Goal: Information Seeking & Learning: Check status

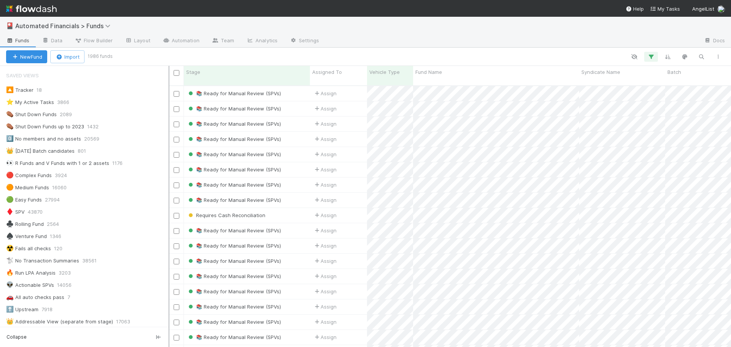
scroll to position [516, 0]
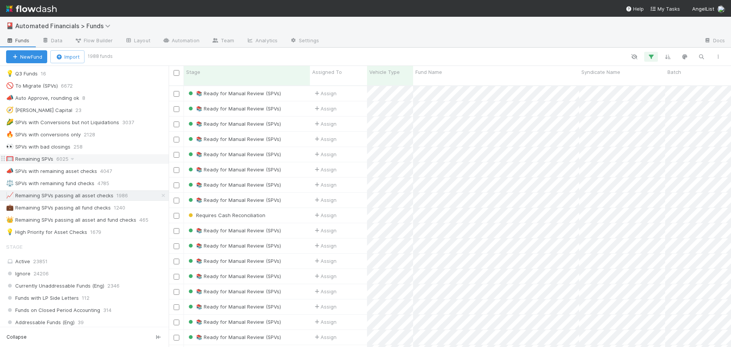
click at [45, 160] on div "🥅 Remaining SPVs" at bounding box center [29, 159] width 47 height 10
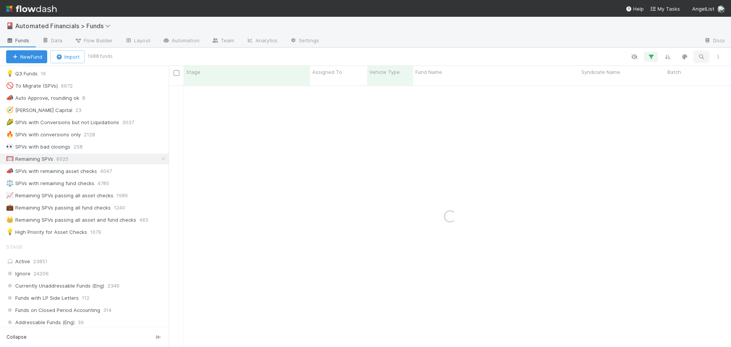
click at [700, 58] on icon "button" at bounding box center [701, 56] width 8 height 7
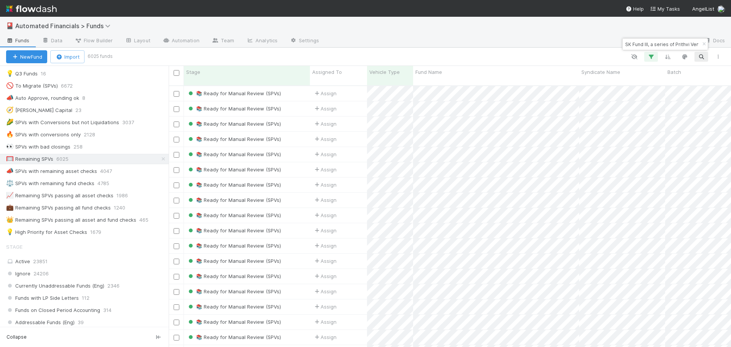
scroll to position [0, 38]
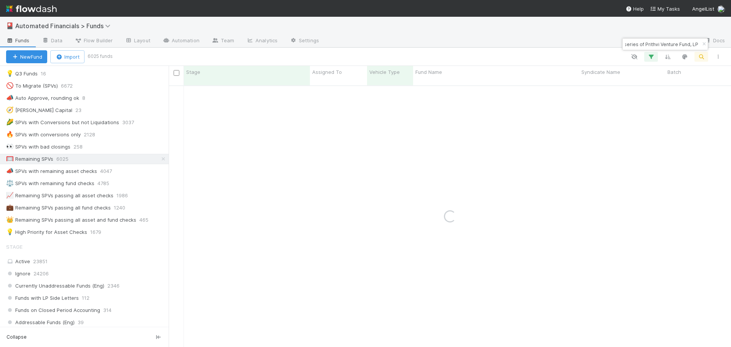
type input "SK Fund III, a series of Prithvi Venture Fund, LP"
click at [580, 53] on div at bounding box center [418, 57] width 615 height 10
click at [298, 86] on div "📚 Ready for Manual Review (SPVs)" at bounding box center [247, 93] width 126 height 15
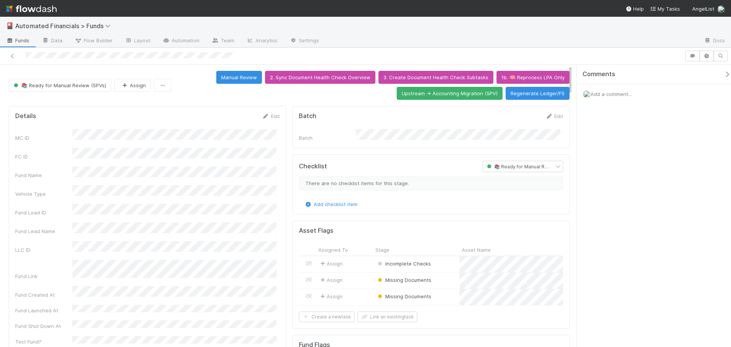
drag, startPoint x: 160, startPoint y: 246, endPoint x: 203, endPoint y: 118, distance: 134.6
click at [203, 118] on div "Details Edit" at bounding box center [147, 116] width 265 height 8
click at [523, 97] on button "Regenerate Ledger/FS" at bounding box center [537, 93] width 64 height 13
click at [710, 59] on button "button" at bounding box center [706, 56] width 14 height 11
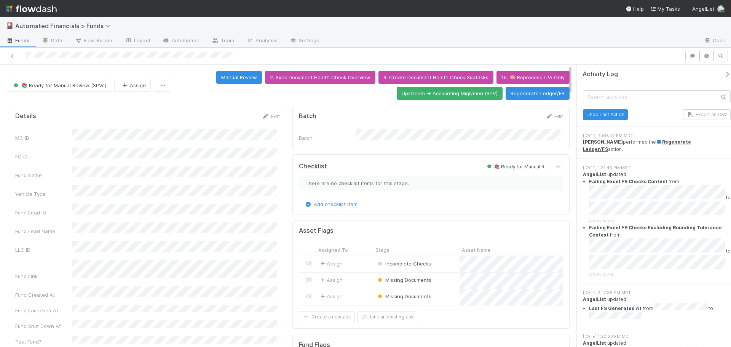
click at [355, 35] on div at bounding box center [511, 41] width 373 height 12
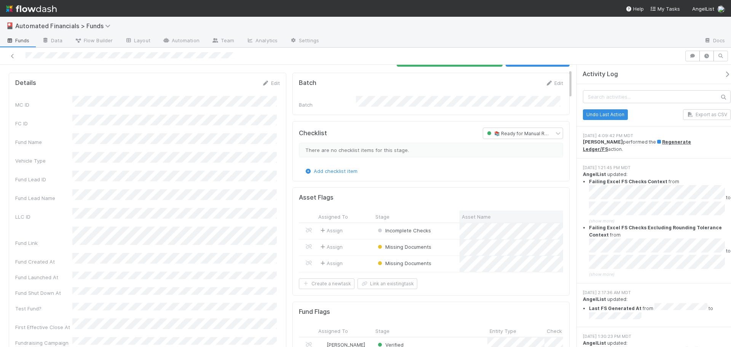
scroll to position [38, 0]
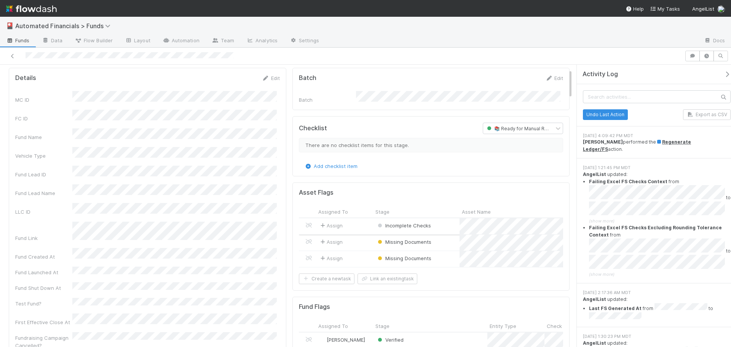
click at [442, 225] on div "Incomplete Checks" at bounding box center [416, 226] width 86 height 16
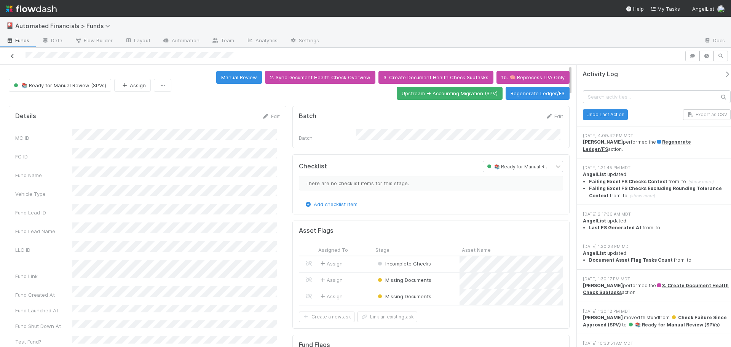
click at [11, 56] on icon at bounding box center [13, 56] width 8 height 5
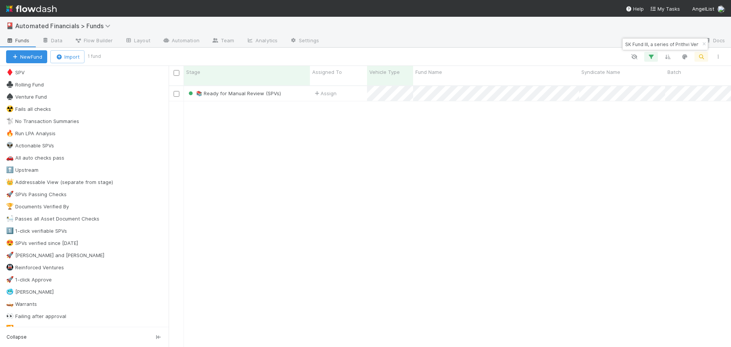
scroll to position [152, 0]
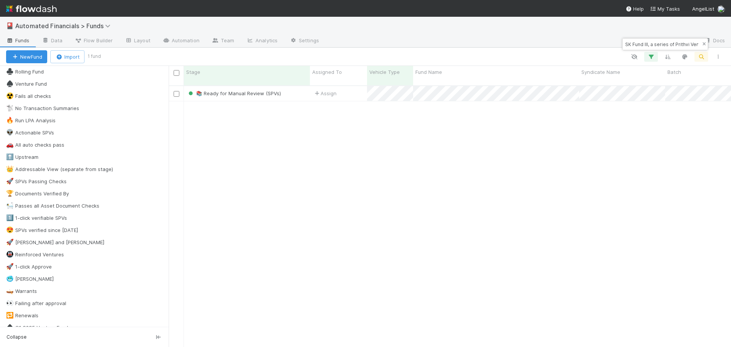
click at [703, 43] on icon "button" at bounding box center [704, 44] width 8 height 5
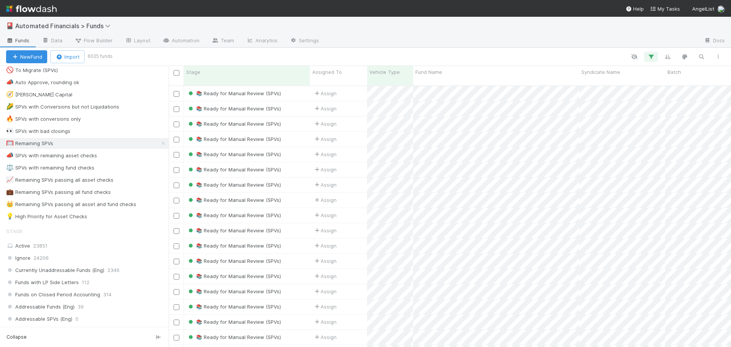
scroll to position [533, 0]
click at [39, 178] on div "📈 Remaining SPVs passing all asset checks" at bounding box center [59, 179] width 107 height 10
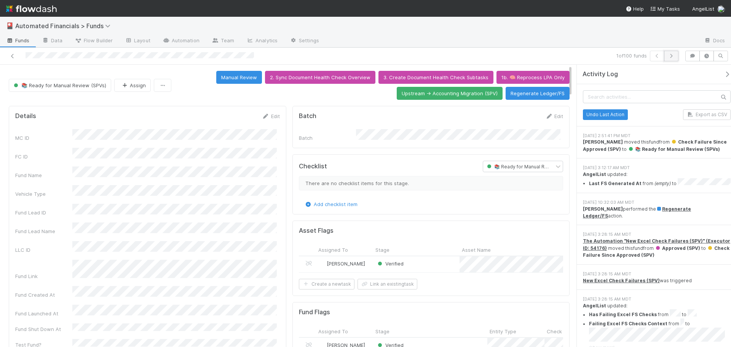
click at [671, 58] on icon "button" at bounding box center [671, 56] width 8 height 5
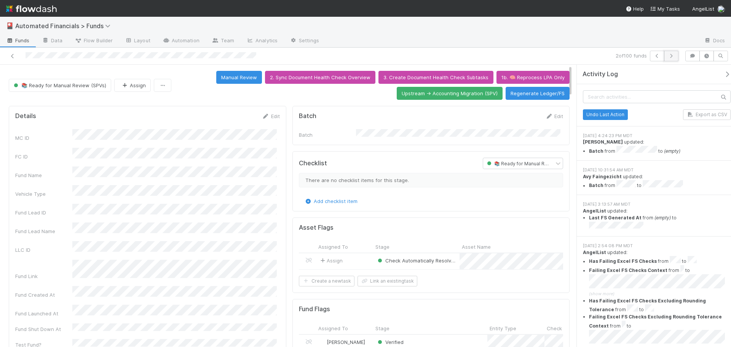
click at [670, 58] on icon "button" at bounding box center [671, 56] width 8 height 5
click at [670, 57] on icon "button" at bounding box center [671, 56] width 8 height 5
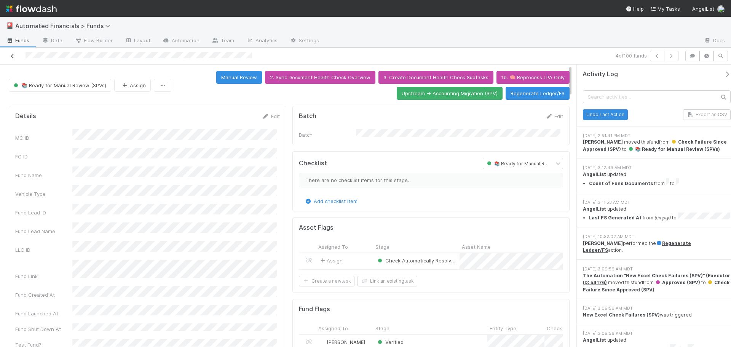
click at [11, 55] on icon at bounding box center [13, 56] width 8 height 5
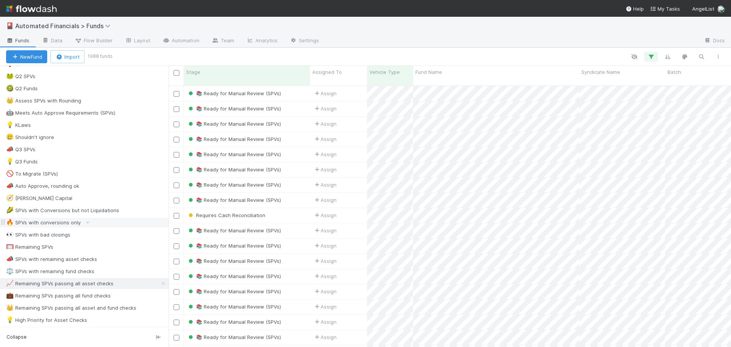
scroll to position [495, 0]
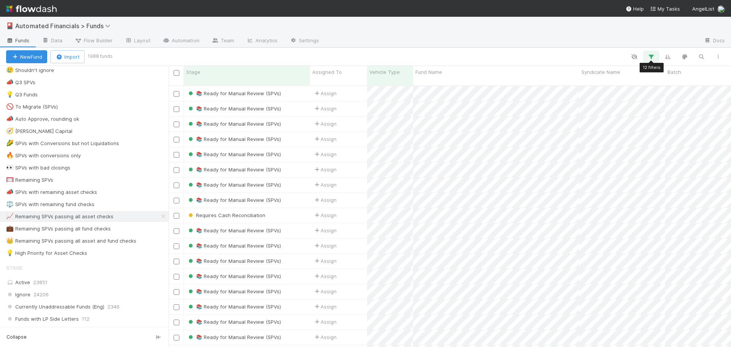
click at [649, 57] on icon "button" at bounding box center [651, 56] width 8 height 7
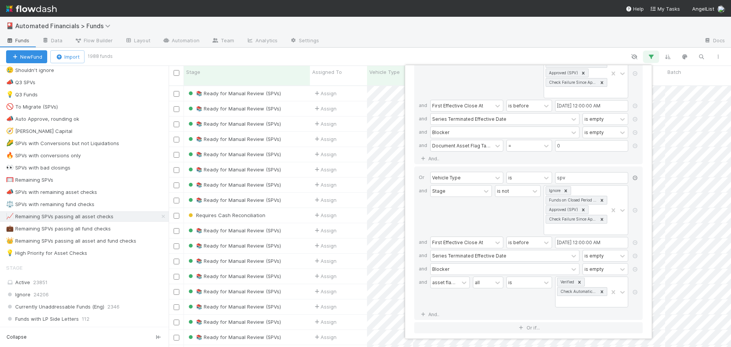
scroll to position [59, 0]
click at [636, 174] on icon at bounding box center [635, 174] width 8 height 5
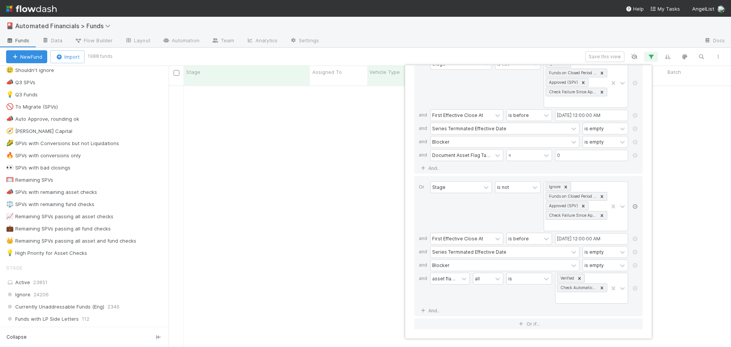
scroll to position [46, 0]
click at [635, 202] on div at bounding box center [635, 206] width 8 height 51
click at [636, 205] on icon at bounding box center [635, 206] width 8 height 5
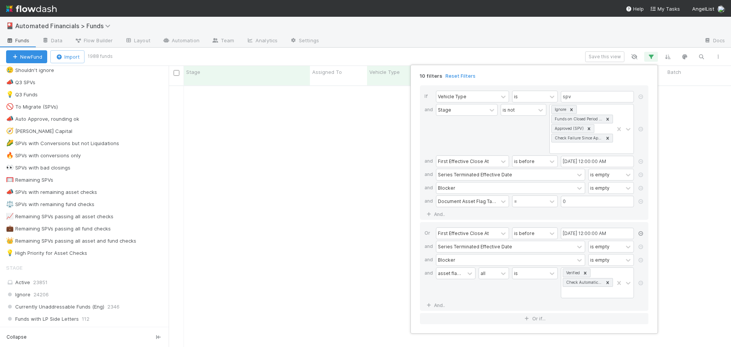
scroll to position [0, 0]
click at [644, 233] on div "Or First Effective Close At is before 07/01/2025 12:00:00 AM and Series Termina…" at bounding box center [534, 266] width 228 height 89
click at [642, 234] on icon at bounding box center [641, 233] width 8 height 5
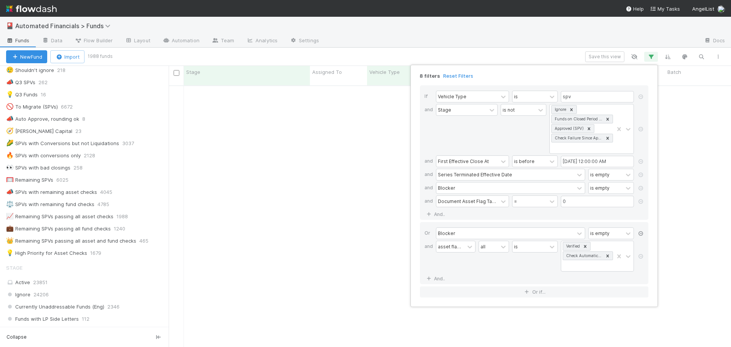
click at [642, 234] on icon at bounding box center [641, 233] width 8 height 5
click at [642, 234] on div at bounding box center [641, 243] width 8 height 32
click at [641, 242] on icon at bounding box center [641, 243] width 8 height 5
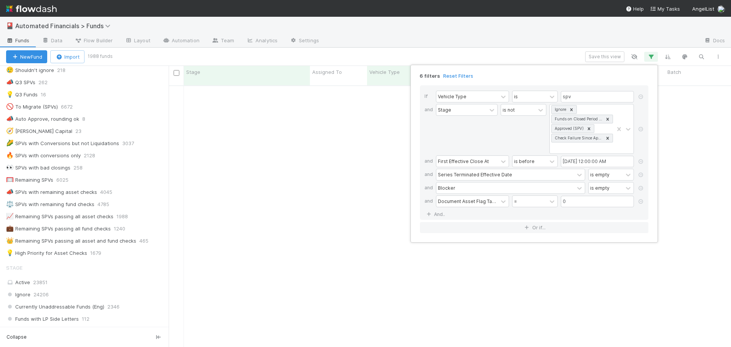
click at [499, 73] on div "6 filters Reset Filters" at bounding box center [534, 73] width 241 height 11
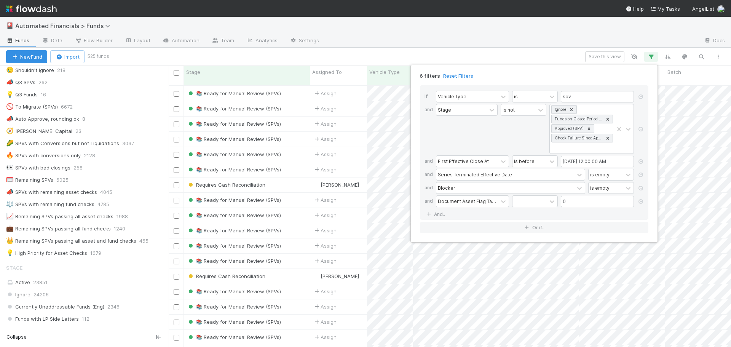
scroll to position [262, 556]
click at [492, 58] on div "6 filters Reset Filters If Vehicle Type is spv and Stage is not Ignore Funds on…" at bounding box center [365, 173] width 731 height 347
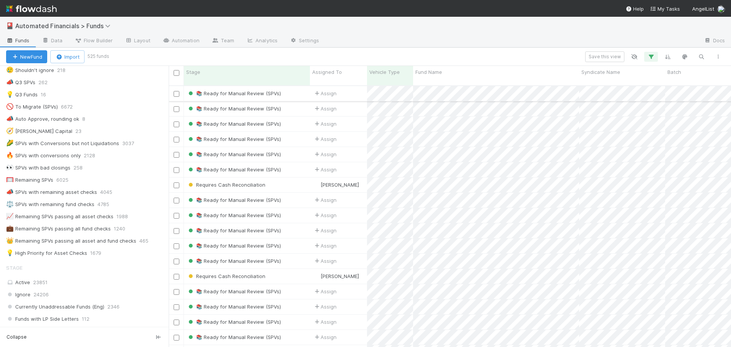
click at [296, 87] on div "📚 Ready for Manual Review (SPVs)" at bounding box center [247, 93] width 126 height 15
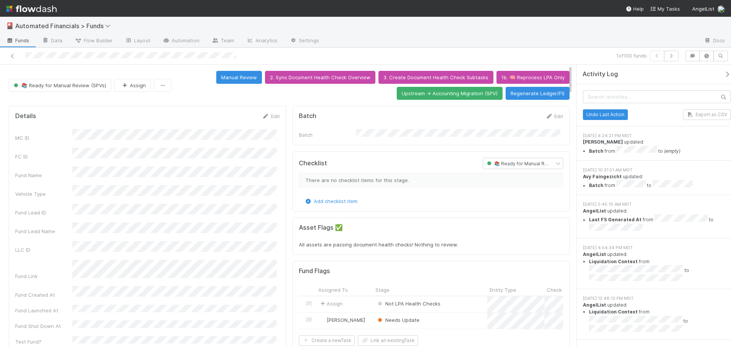
click at [466, 242] on div "All assets are passing document health checks! Nothing to review." at bounding box center [431, 245] width 265 height 8
click at [139, 52] on div at bounding box center [131, 56] width 211 height 8
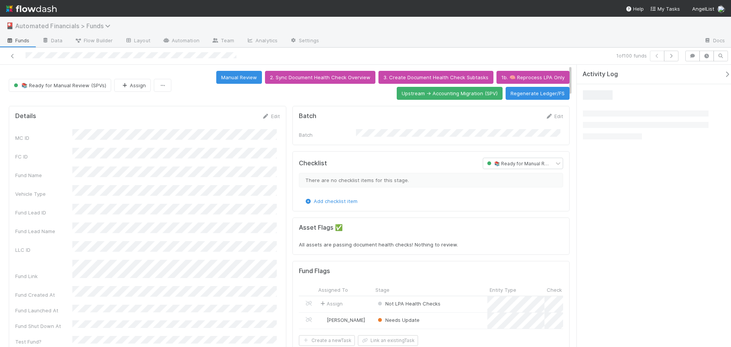
click at [76, 26] on span "Automated Financials > Funds" at bounding box center [64, 26] width 99 height 8
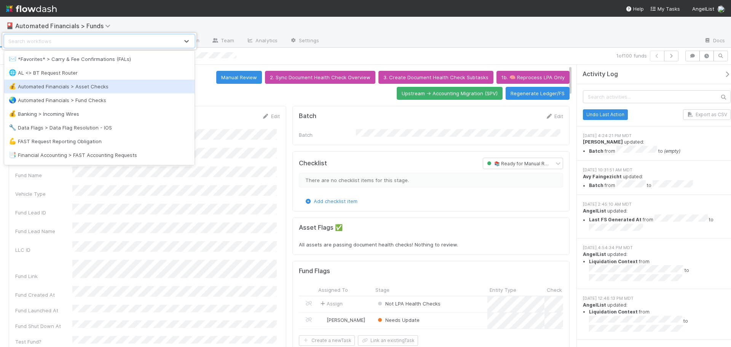
click at [86, 85] on div "💰 Automated Financials > Asset Checks" at bounding box center [99, 87] width 181 height 8
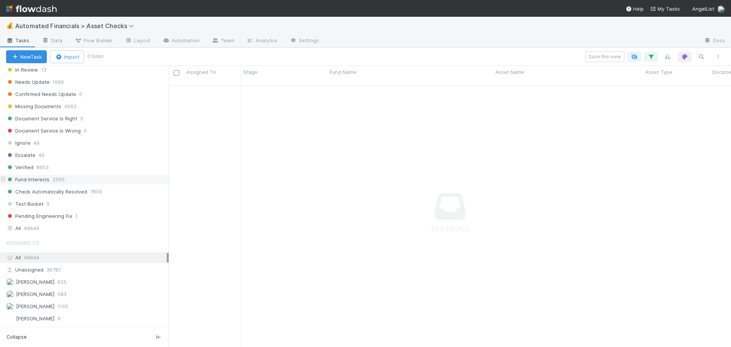
scroll to position [533, 0]
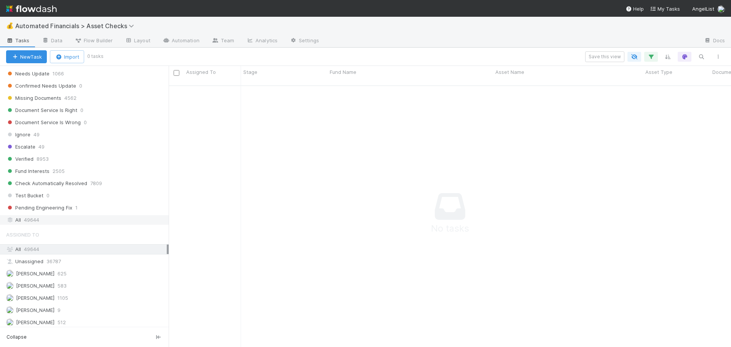
click at [30, 221] on span "49644" at bounding box center [31, 220] width 15 height 10
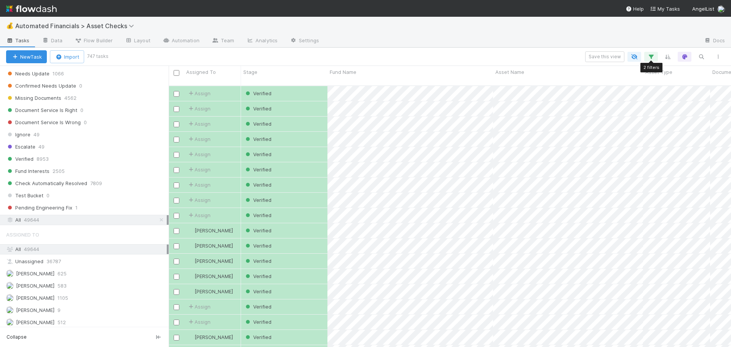
scroll to position [262, 556]
click at [652, 58] on icon "button" at bounding box center [651, 56] width 8 height 7
click at [641, 101] on icon at bounding box center [641, 101] width 8 height 5
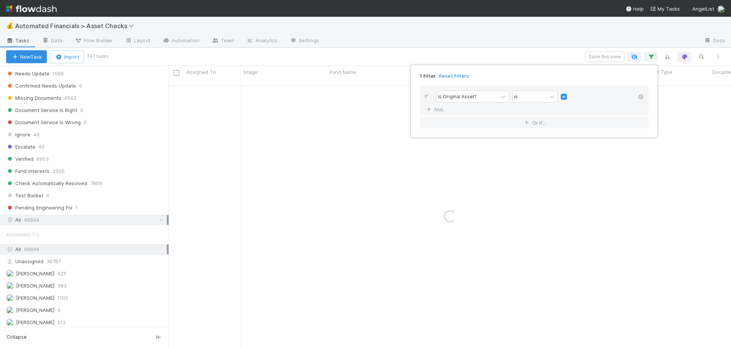
click at [640, 96] on icon at bounding box center [641, 96] width 8 height 5
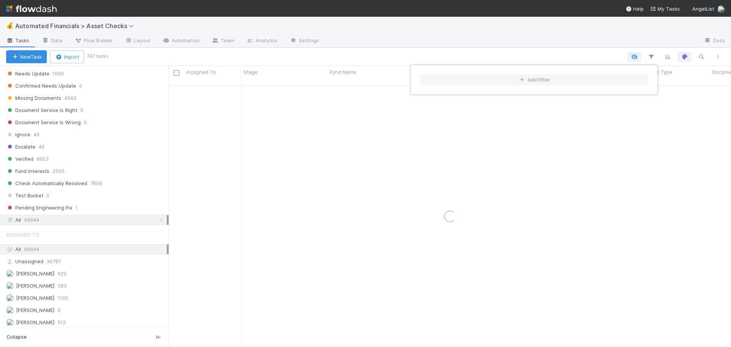
click at [700, 56] on div "Add Filter" at bounding box center [365, 173] width 731 height 347
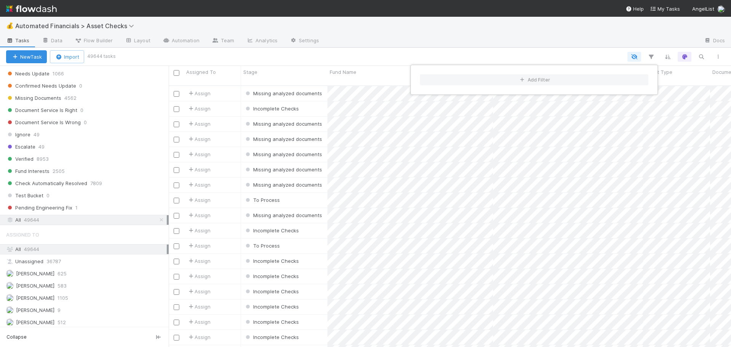
click at [701, 56] on div "Add Filter" at bounding box center [365, 173] width 731 height 347
click at [701, 57] on icon "button" at bounding box center [701, 56] width 8 height 7
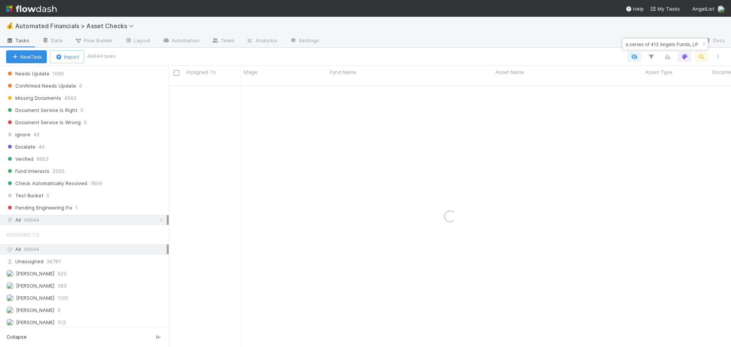
type input "SI-0330 Fund I, a series of 412 Angels Funds, LP"
click at [542, 54] on div at bounding box center [420, 57] width 612 height 10
click at [703, 45] on icon "button" at bounding box center [704, 44] width 8 height 5
click at [650, 55] on icon "button" at bounding box center [651, 56] width 8 height 7
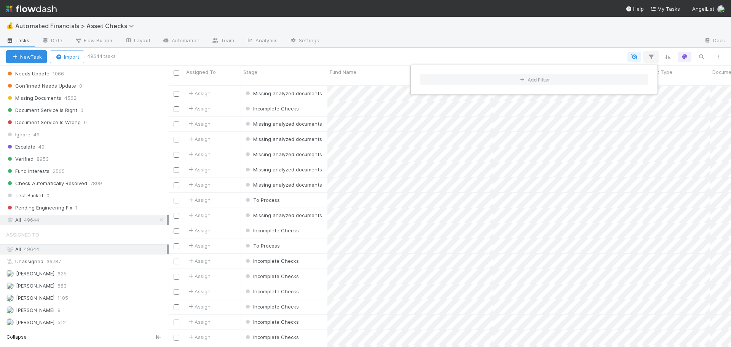
scroll to position [262, 556]
click at [489, 84] on button "Add Filter" at bounding box center [534, 79] width 228 height 11
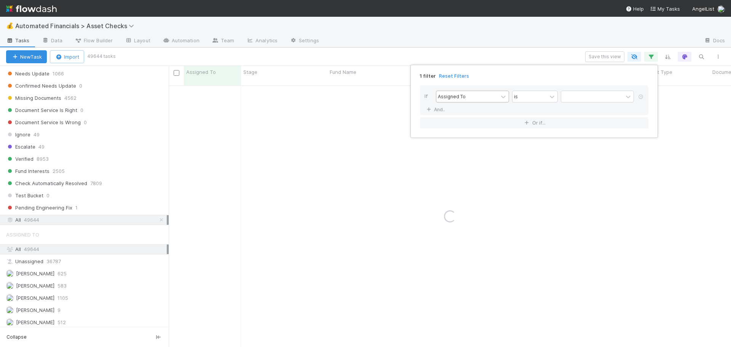
click at [458, 99] on div "Assigned To" at bounding box center [452, 96] width 28 height 7
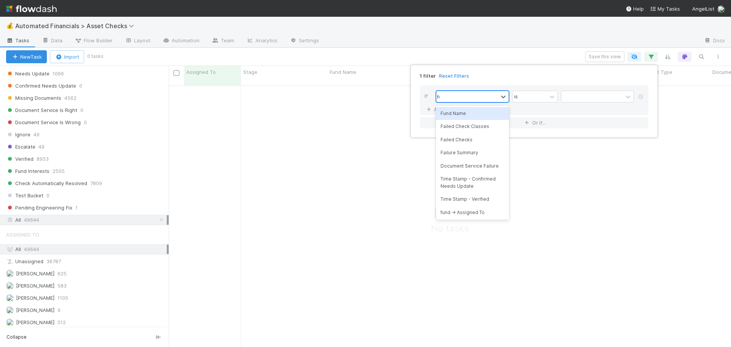
scroll to position [256, 556]
type input "fund name"
click at [469, 113] on div "Fund Name" at bounding box center [472, 113] width 73 height 13
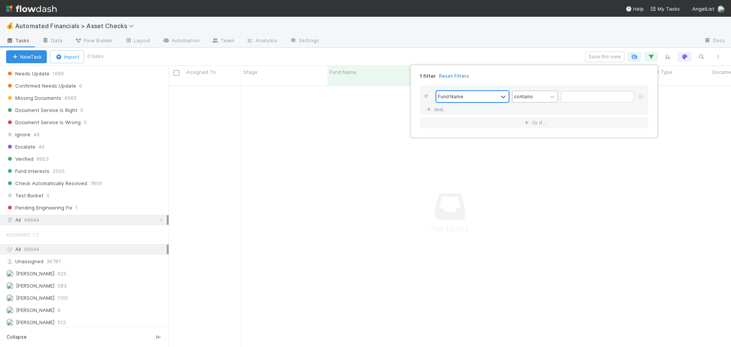
click at [538, 99] on div "contains" at bounding box center [529, 96] width 34 height 11
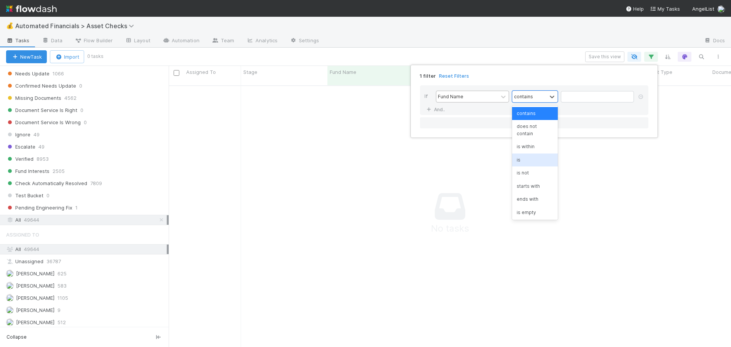
click at [525, 161] on div "is" at bounding box center [535, 159] width 46 height 13
click at [584, 99] on input "text" at bounding box center [597, 96] width 73 height 11
paste input "SI-0330 Fund I, a series of 412 Angels Funds, LP"
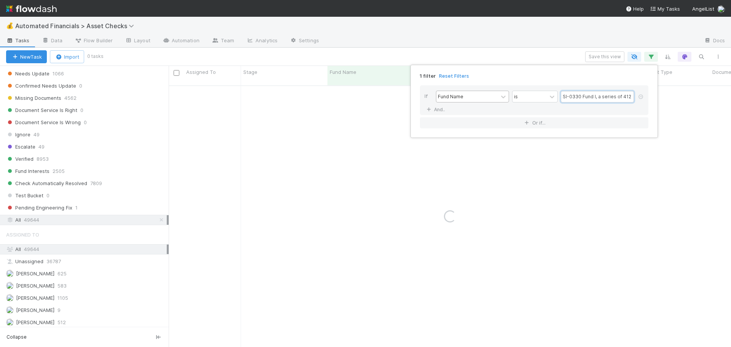
scroll to position [0, 35]
click at [584, 99] on input "SI-0330 Fund I, a series of 412 Angels Funds, LP" at bounding box center [597, 96] width 73 height 11
type input "SI-0330 Fund I, a series of 412 Angels Funds, LP"
click at [536, 56] on div "1 filter Reset Filters If Fund Name is SI-0330 Fund I, a series of 412 Angels F…" at bounding box center [365, 173] width 731 height 347
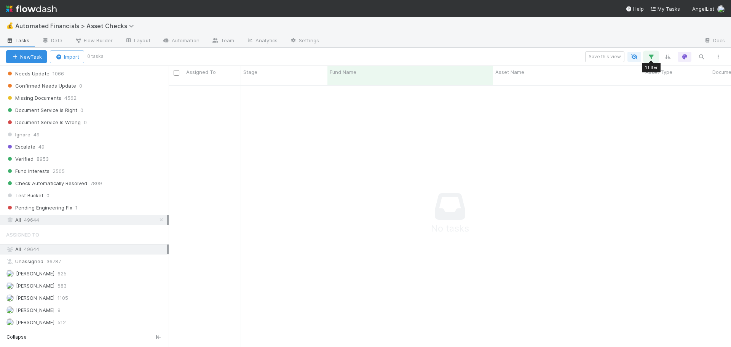
click at [649, 57] on icon "button" at bounding box center [651, 56] width 8 height 7
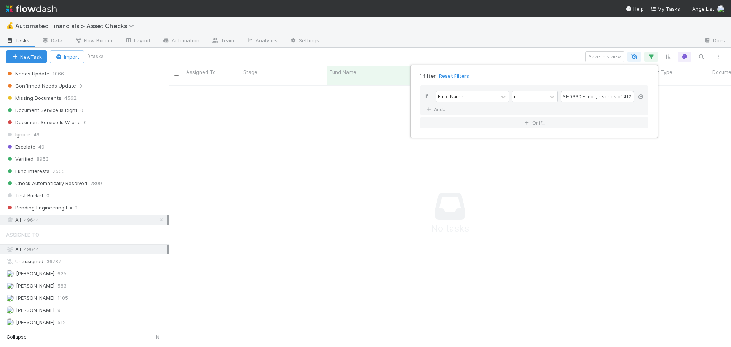
click at [640, 96] on icon at bounding box center [641, 96] width 8 height 5
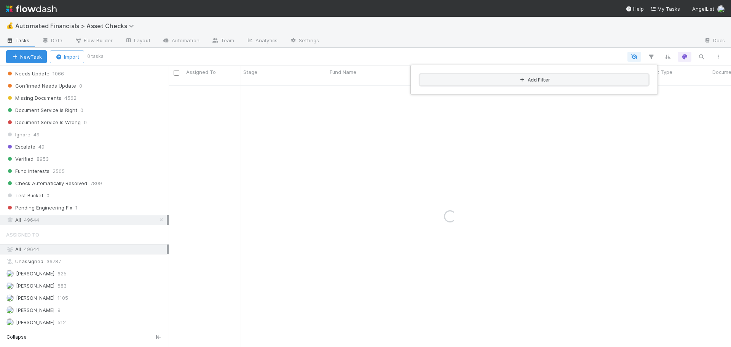
click at [531, 77] on button "Add Filter" at bounding box center [534, 79] width 228 height 11
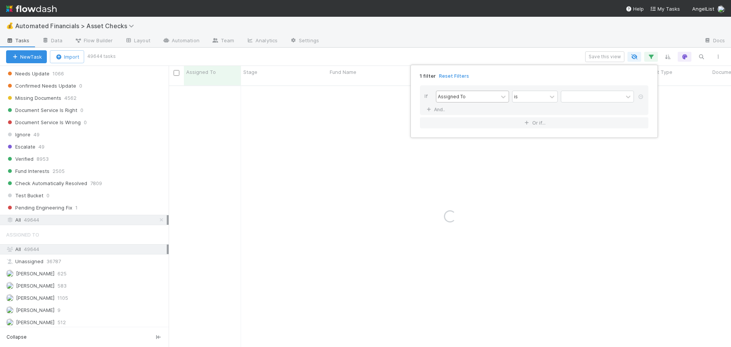
click at [444, 100] on div "Assigned To" at bounding box center [467, 96] width 62 height 11
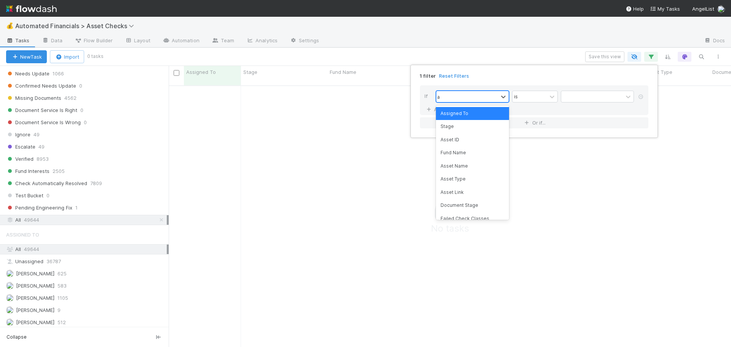
scroll to position [256, 556]
type input "asset"
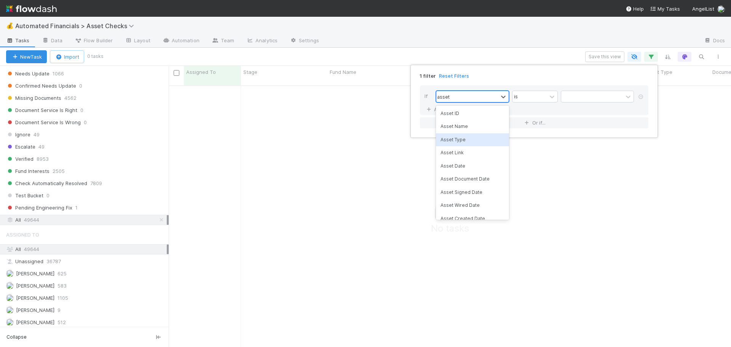
click at [463, 138] on div "Asset Type" at bounding box center [472, 139] width 73 height 13
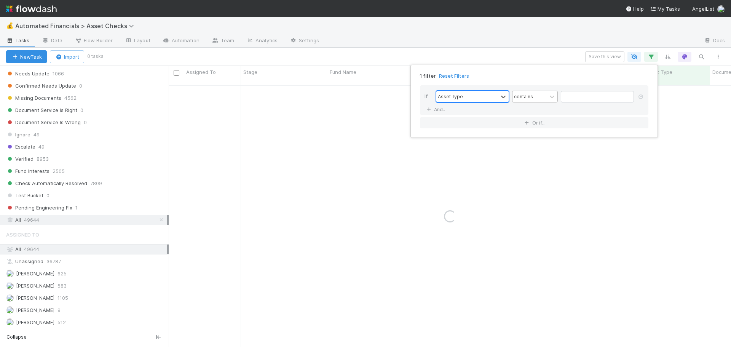
click at [544, 97] on div "contains" at bounding box center [529, 96] width 34 height 11
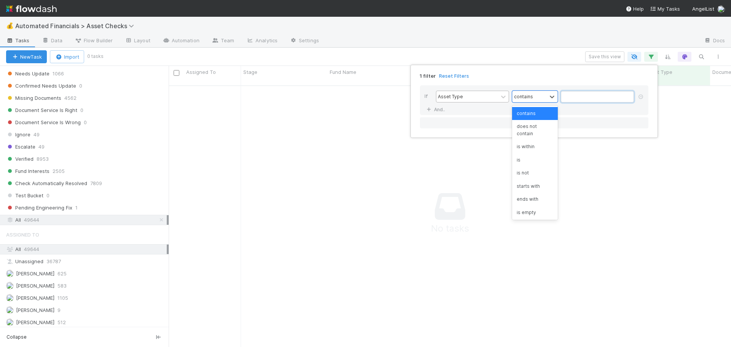
click at [573, 94] on input "text" at bounding box center [597, 96] width 73 height 11
type input "ecc"
click at [554, 75] on div "1 filter Reset Filters" at bounding box center [534, 73] width 241 height 11
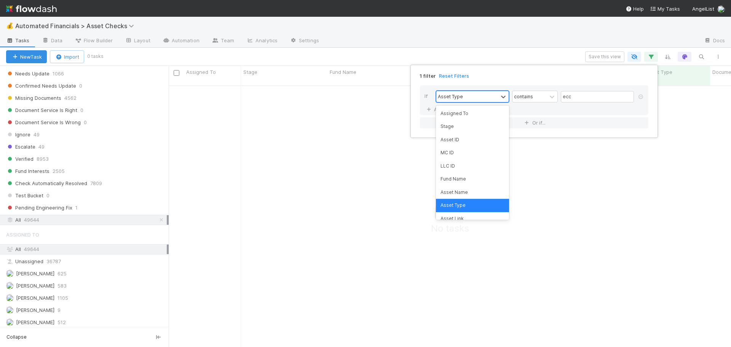
click at [460, 99] on div "Asset Type" at bounding box center [450, 96] width 25 height 7
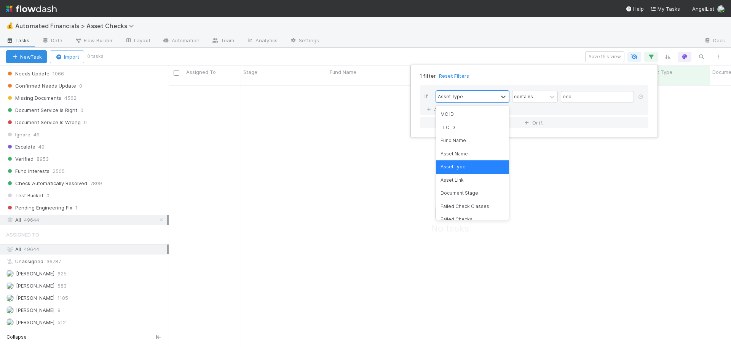
scroll to position [38, 0]
click at [537, 76] on div "1 filter Reset Filters" at bounding box center [534, 73] width 241 height 11
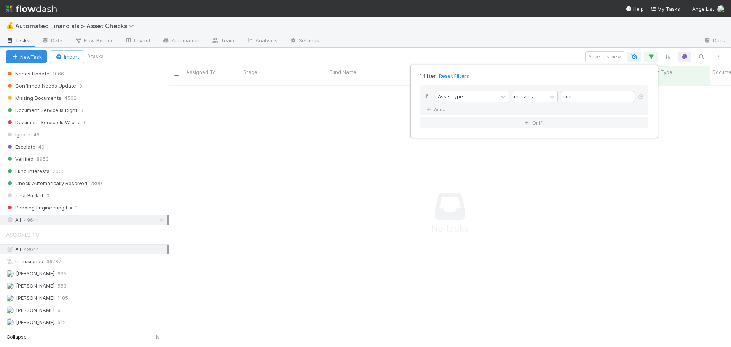
click at [550, 55] on div "1 filter Reset Filters If Asset Type contains ecc And.. Or if..." at bounding box center [365, 173] width 731 height 347
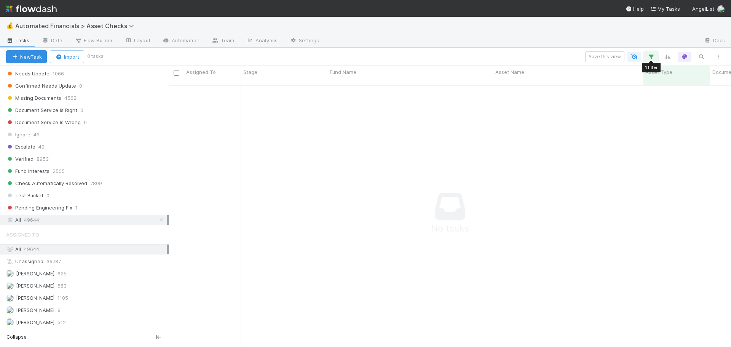
click at [649, 59] on icon "button" at bounding box center [651, 56] width 8 height 7
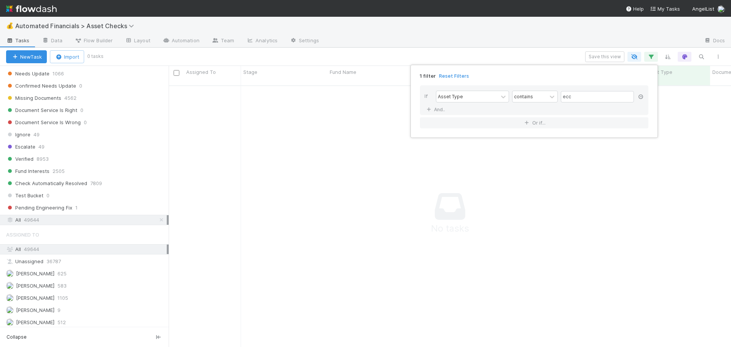
click at [641, 96] on icon at bounding box center [641, 96] width 8 height 5
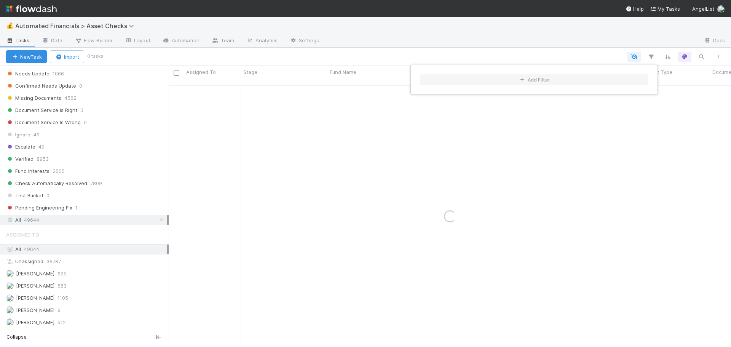
click at [492, 48] on div "Add Filter" at bounding box center [365, 173] width 731 height 347
click at [494, 54] on div "Add Filter" at bounding box center [365, 173] width 731 height 347
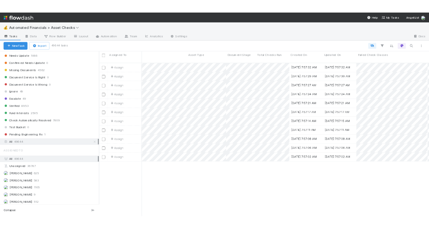
scroll to position [0, 325]
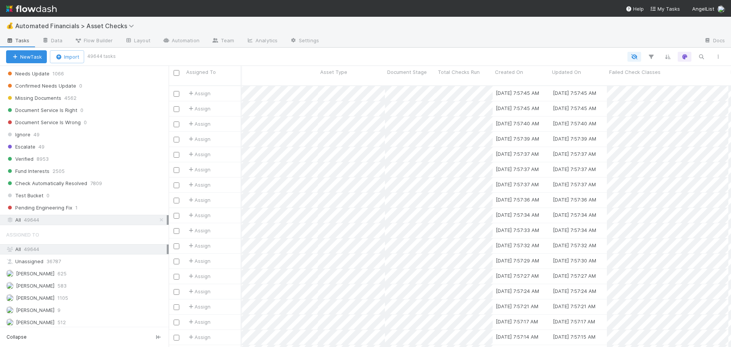
click at [380, 54] on div at bounding box center [420, 57] width 612 height 10
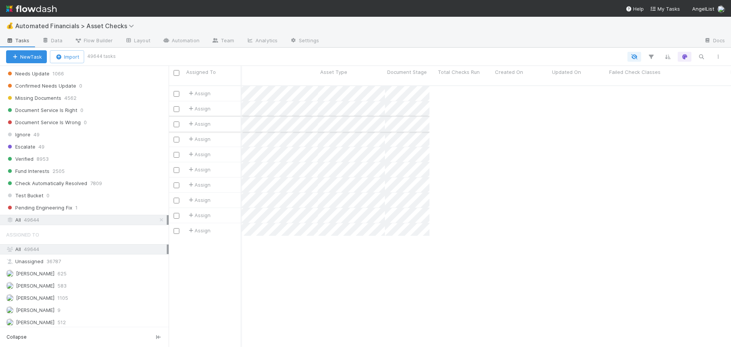
scroll to position [262, 556]
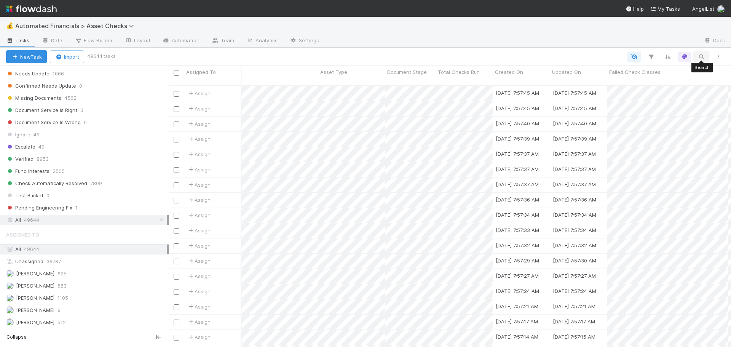
click at [703, 57] on icon "button" at bounding box center [701, 56] width 8 height 7
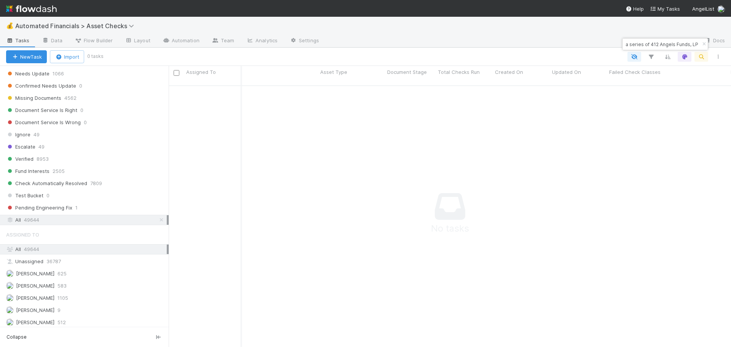
scroll to position [256, 556]
type input "SI-0330 Fund I, a series of 412 Angels Funds, LP"
click at [704, 43] on icon "button" at bounding box center [704, 44] width 8 height 5
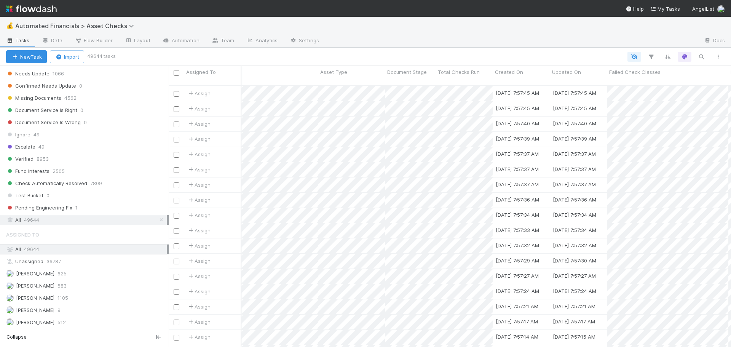
scroll to position [262, 556]
click at [651, 56] on icon "button" at bounding box center [651, 56] width 8 height 7
click at [495, 79] on button "Add Filter" at bounding box center [534, 79] width 228 height 11
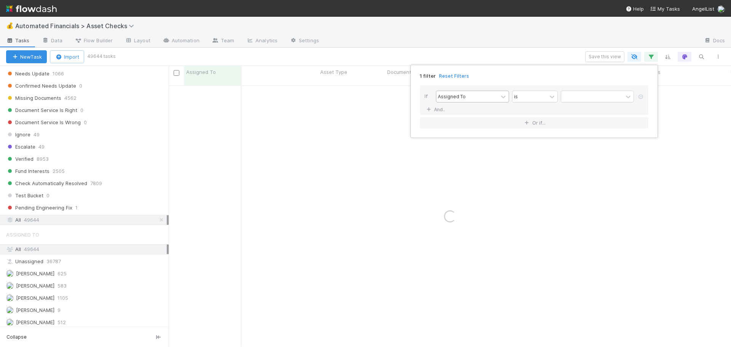
click at [465, 96] on div "Assigned To" at bounding box center [467, 96] width 62 height 11
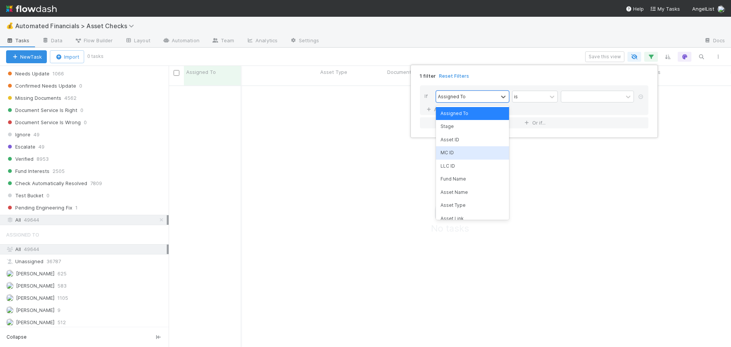
scroll to position [256, 556]
click at [463, 207] on div "Asset Type" at bounding box center [472, 205] width 73 height 13
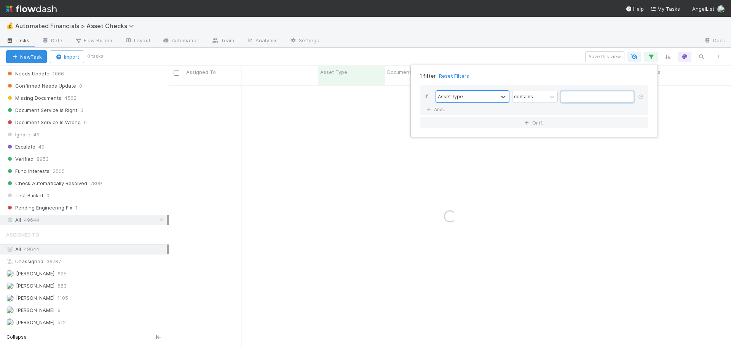
click at [575, 98] on input "text" at bounding box center [597, 96] width 73 height 11
type input "e"
type input "ecc"
click at [552, 53] on div "1 filter Reset Filters If Asset Type contains ecc And.. Or if..." at bounding box center [365, 173] width 731 height 347
